Goal: Find specific page/section: Find specific page/section

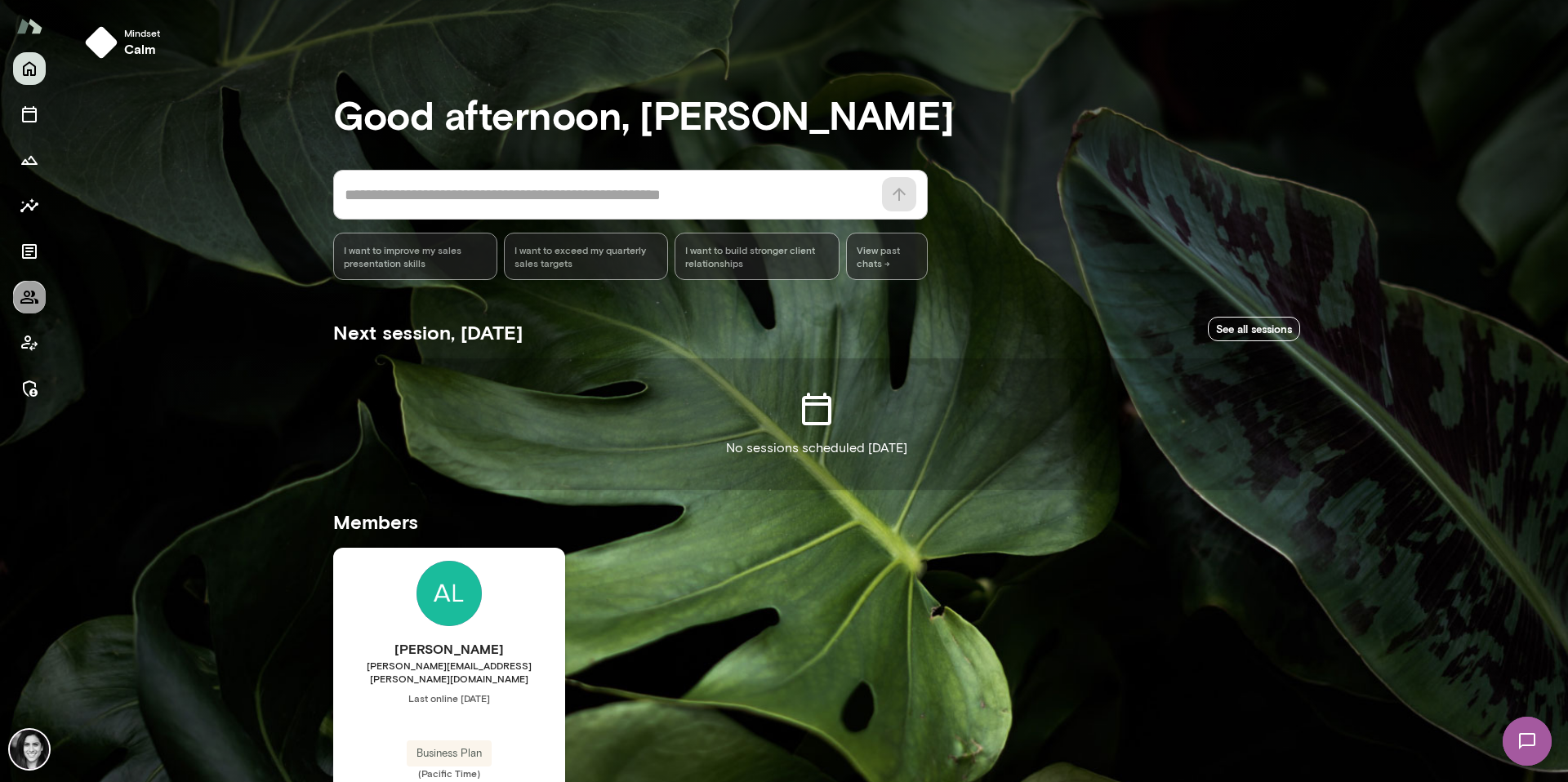
click at [21, 297] on icon "Members" at bounding box center [30, 297] width 20 height 20
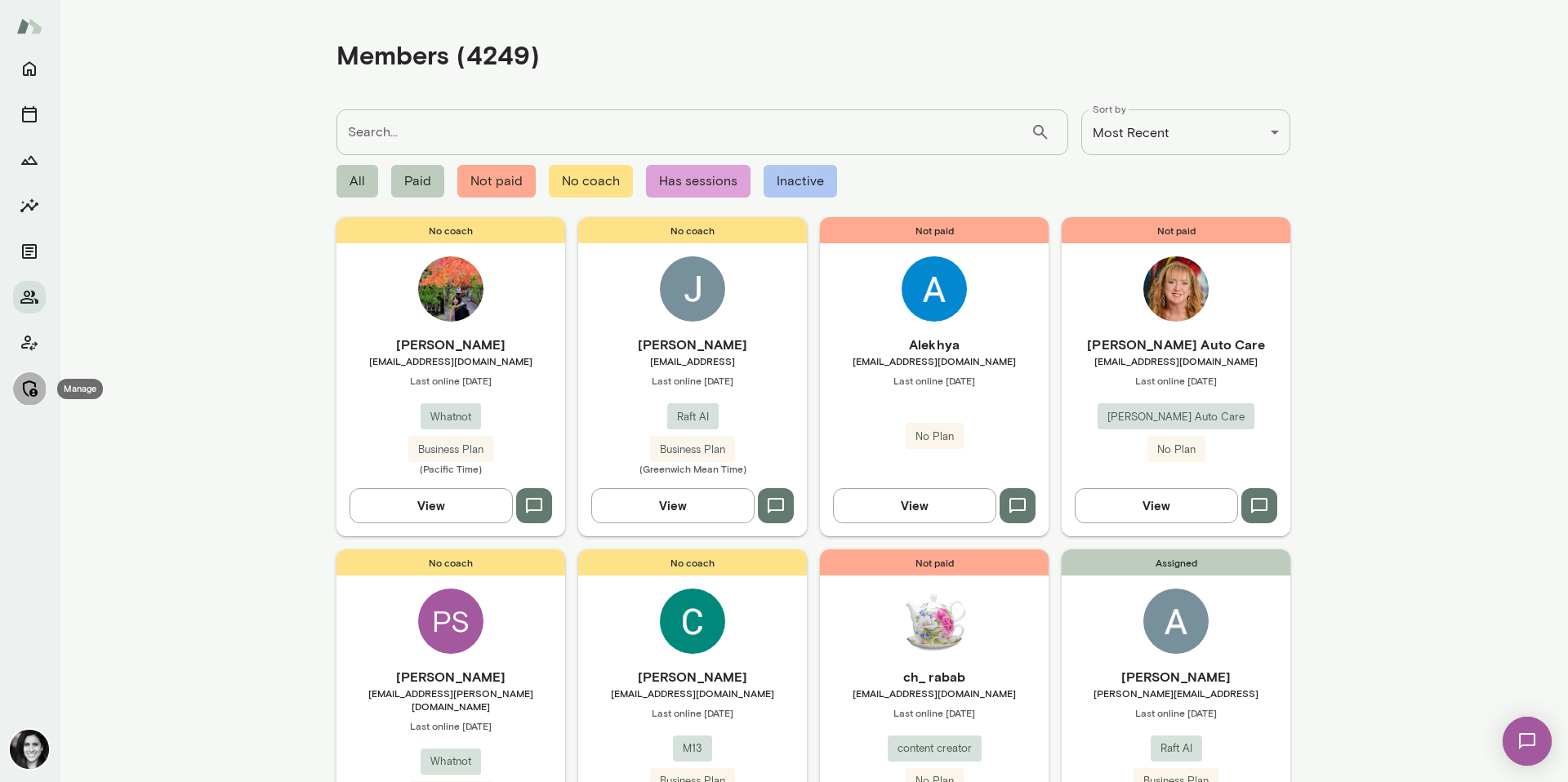
click at [32, 392] on icon "Manage" at bounding box center [30, 389] width 15 height 17
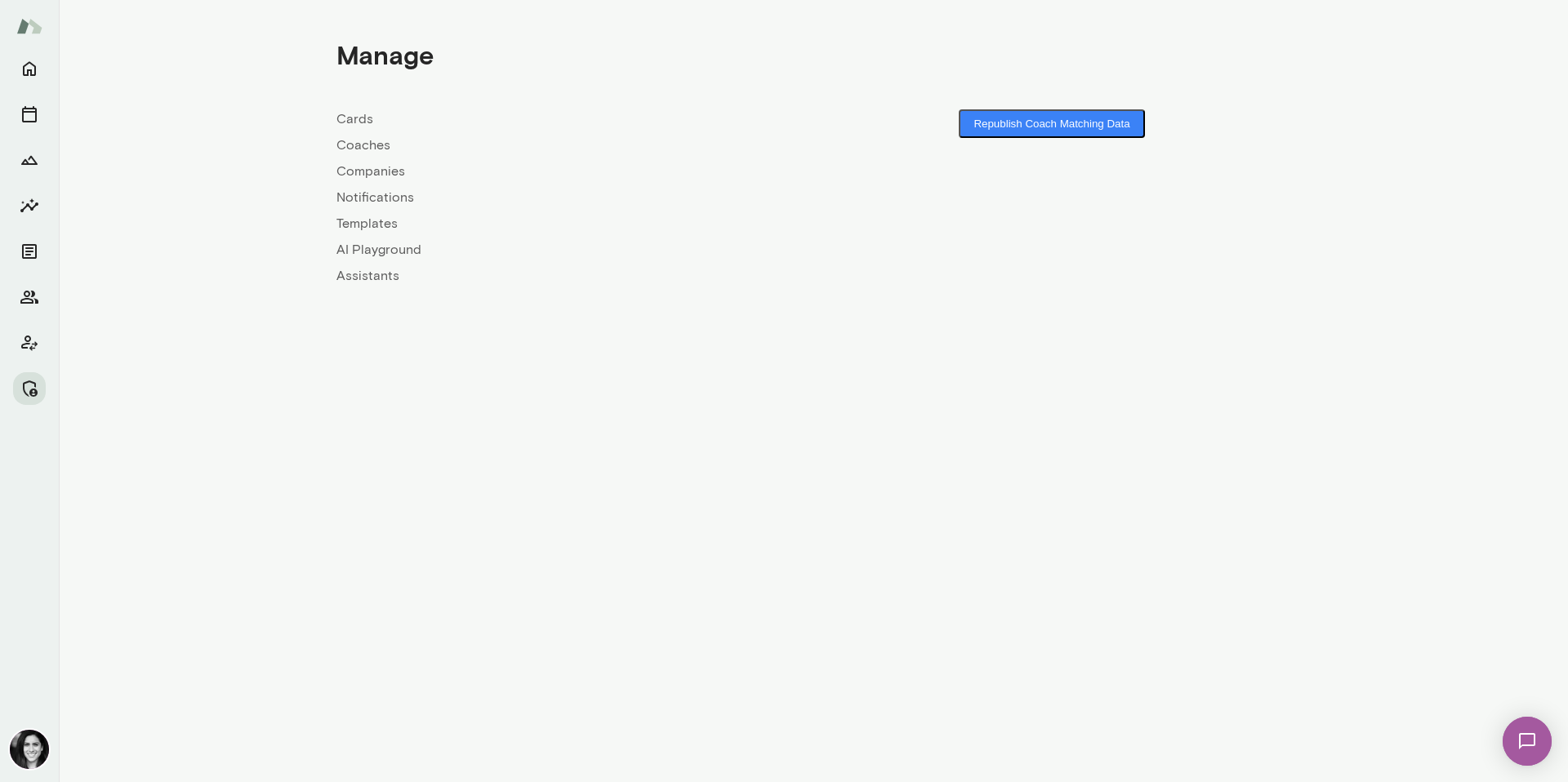
click at [357, 156] on div "Cards Coaches Companies Notifications Templates AI Playground Assistants" at bounding box center [575, 197] width 477 height 177
click at [357, 152] on link "Coaches" at bounding box center [575, 146] width 477 height 20
